Goal: Task Accomplishment & Management: Complete application form

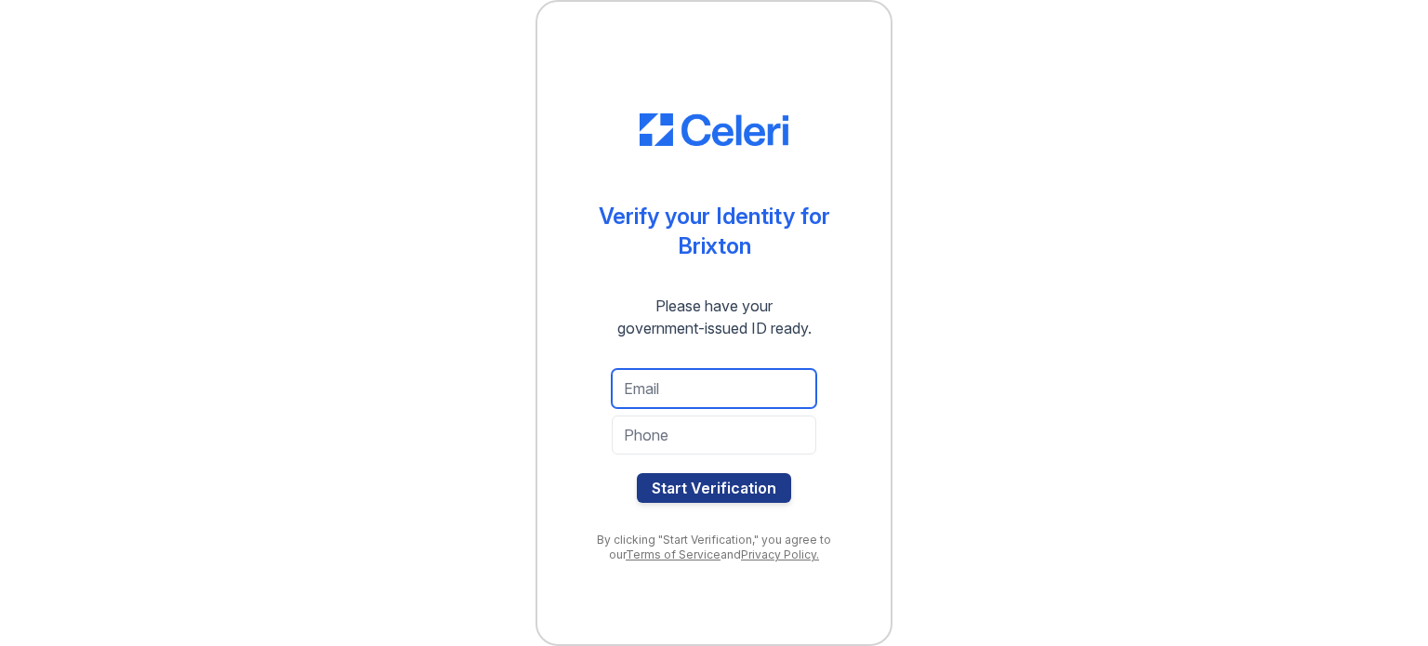
click at [656, 405] on input "email" at bounding box center [714, 388] width 205 height 39
type input "atxsimmy@gmail.com"
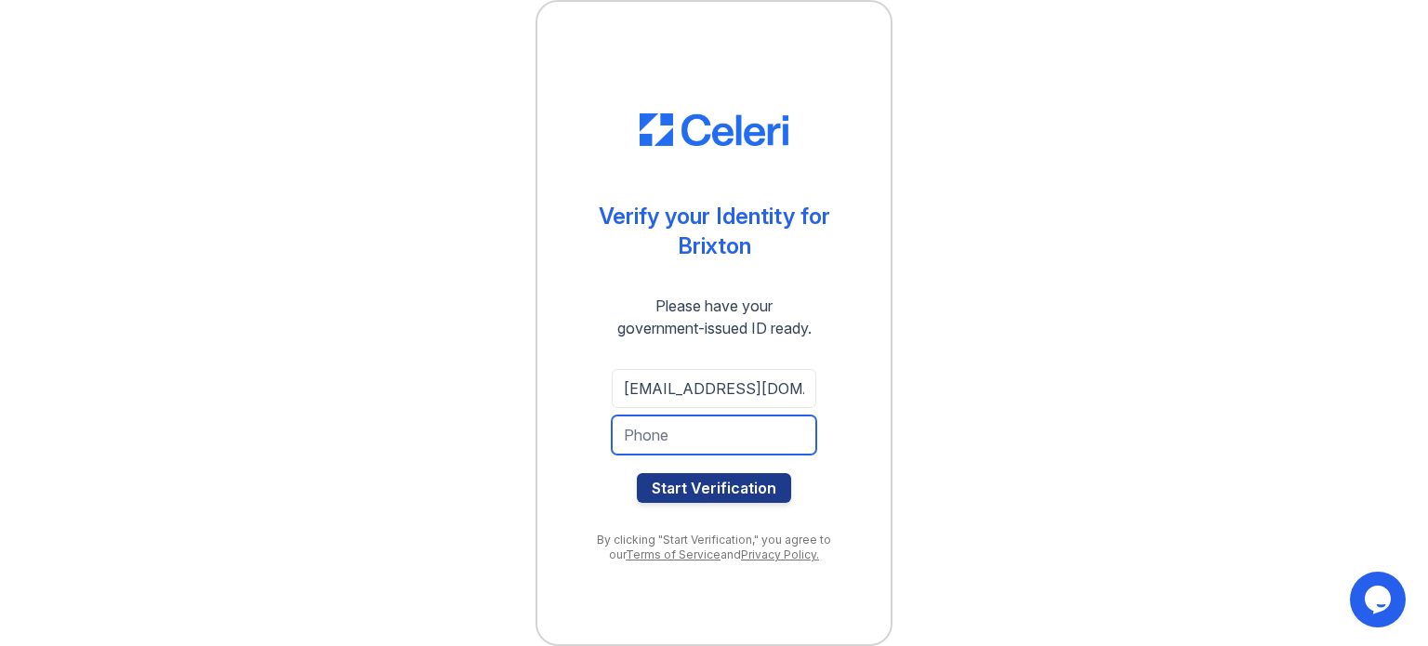
click at [748, 431] on input "tel" at bounding box center [714, 435] width 205 height 39
type input "9564428529"
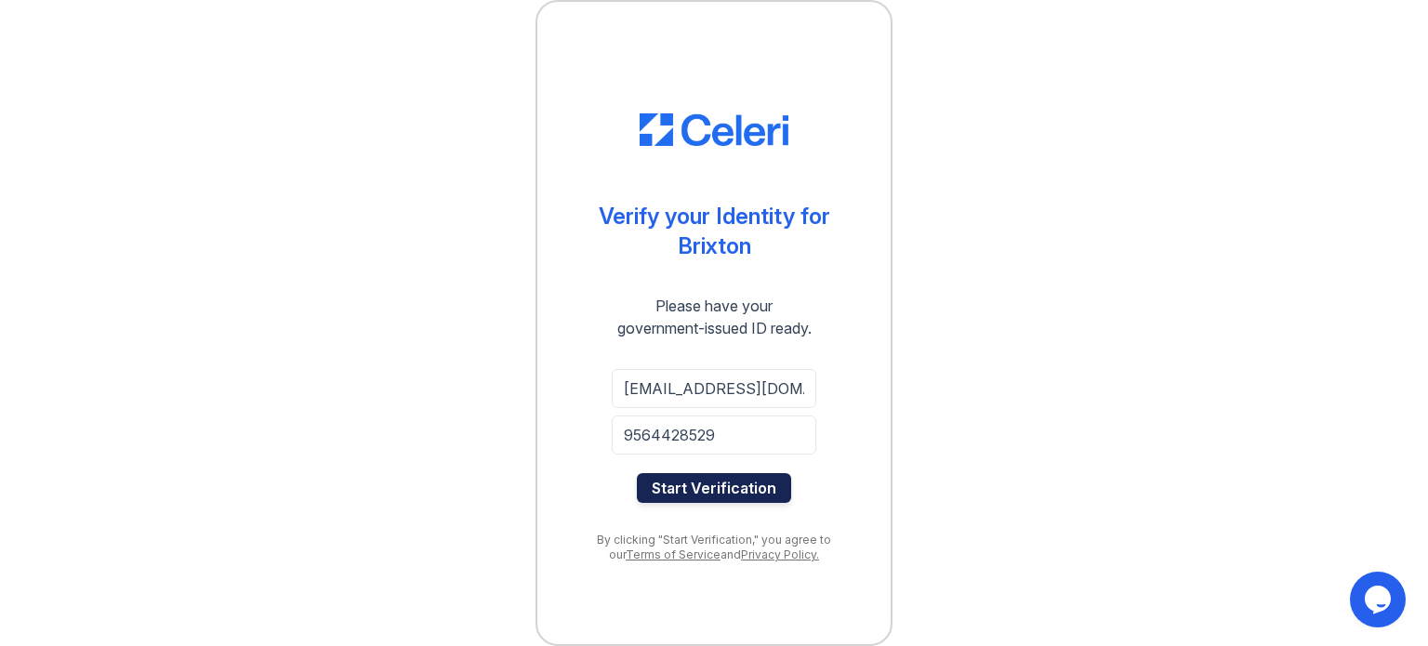
click at [723, 483] on button "Start Verification" at bounding box center [714, 488] width 154 height 30
